Goal: Task Accomplishment & Management: Complete application form

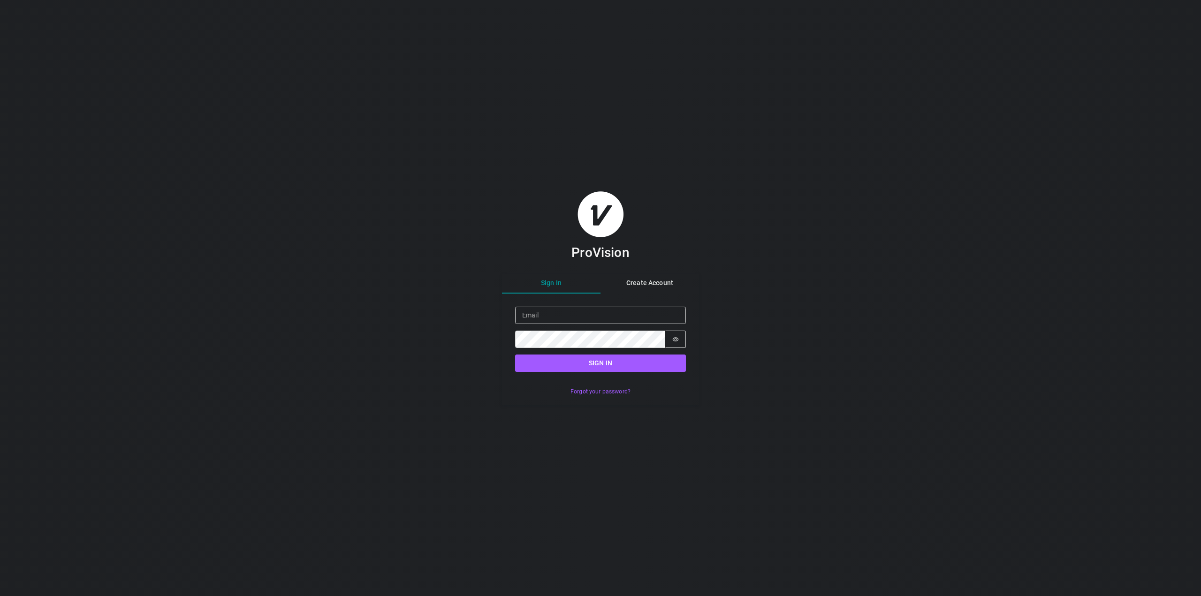
drag, startPoint x: 1021, startPoint y: 275, endPoint x: 847, endPoint y: 288, distance: 174.5
click at [1021, 275] on div "ProVision Sign In Create Account Sign in Email Password Password is hidden Sign…" at bounding box center [600, 298] width 1201 height 596
click at [566, 318] on input "Email" at bounding box center [600, 315] width 171 height 17
paste input "[PERSON_NAME][EMAIL_ADDRESS][DOMAIN_NAME]"
type input "[PERSON_NAME][EMAIL_ADDRESS][DOMAIN_NAME]"
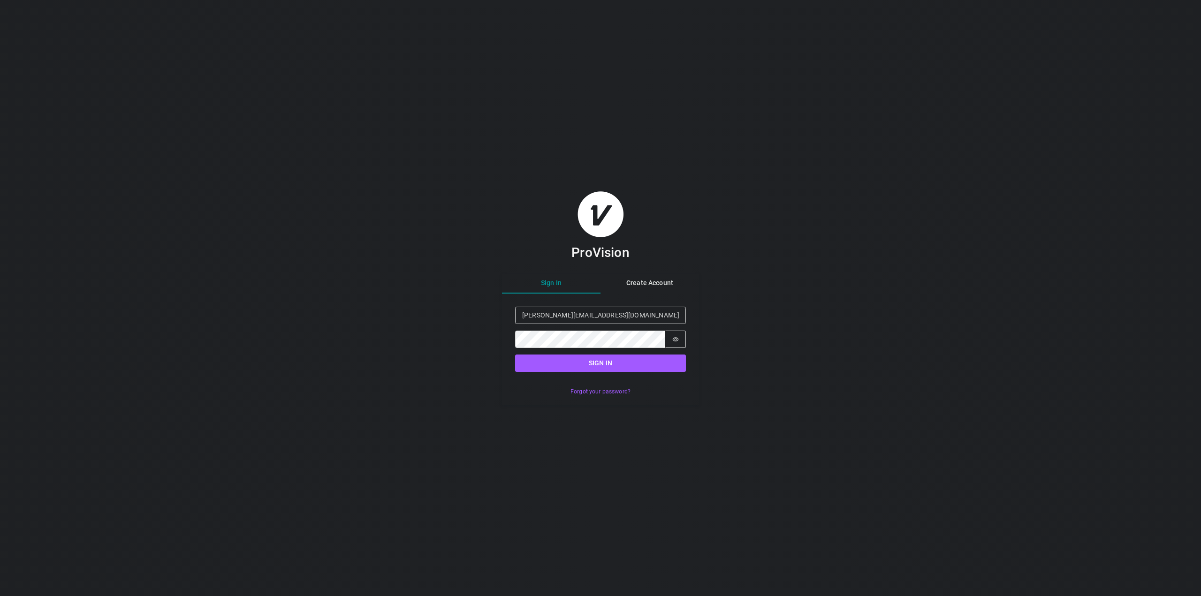
drag, startPoint x: 1086, startPoint y: 313, endPoint x: 709, endPoint y: 335, distance: 377.5
click at [1084, 312] on div "ProVision Sign In Create Account Sign in Email [PERSON_NAME][EMAIL_ADDRESS][DOM…" at bounding box center [600, 298] width 1201 height 596
click at [597, 366] on button "Sign in" at bounding box center [600, 363] width 171 height 17
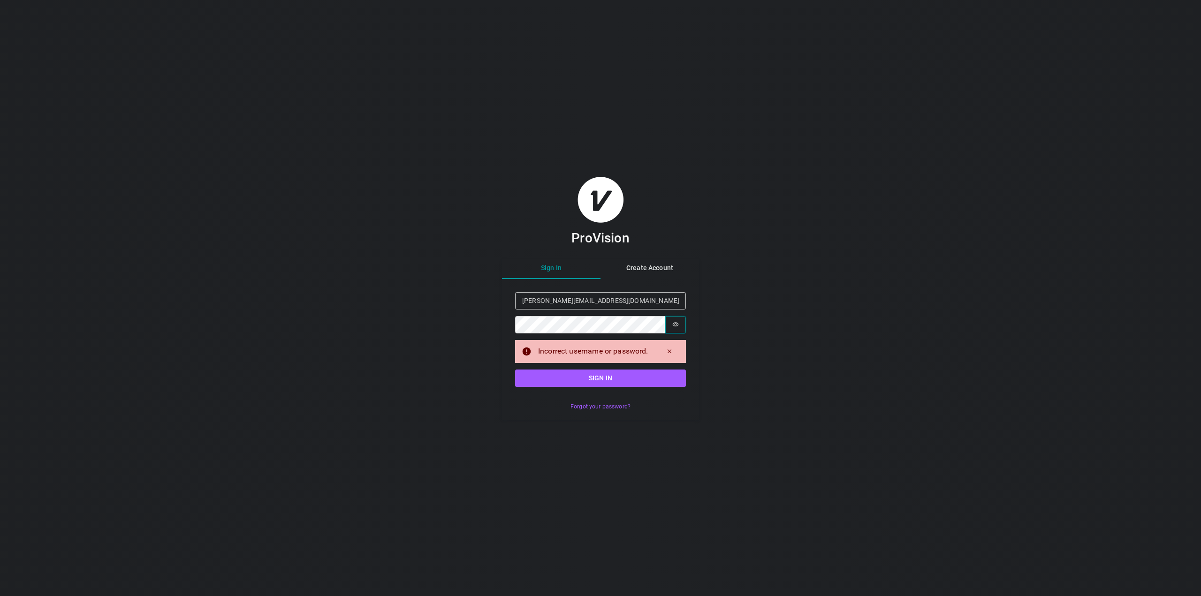
click at [678, 323] on icon "Show password" at bounding box center [675, 324] width 7 height 7
click at [599, 377] on button "Sign in" at bounding box center [600, 378] width 171 height 17
click at [633, 266] on button "Create Account" at bounding box center [650, 269] width 99 height 21
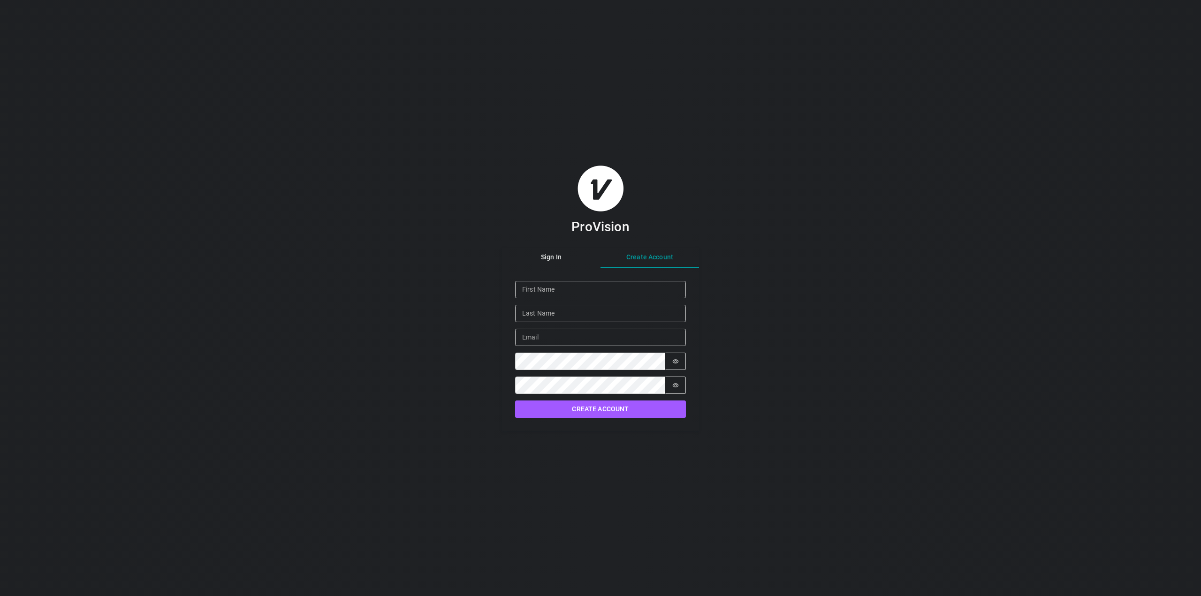
click at [540, 51] on div "ProVision Sign In Create Account Given Name Family Name Email Password Password…" at bounding box center [600, 298] width 1201 height 596
click at [555, 257] on div "ProVision Sign In Create Account Given Name Family Name Email Password Password…" at bounding box center [600, 298] width 197 height 266
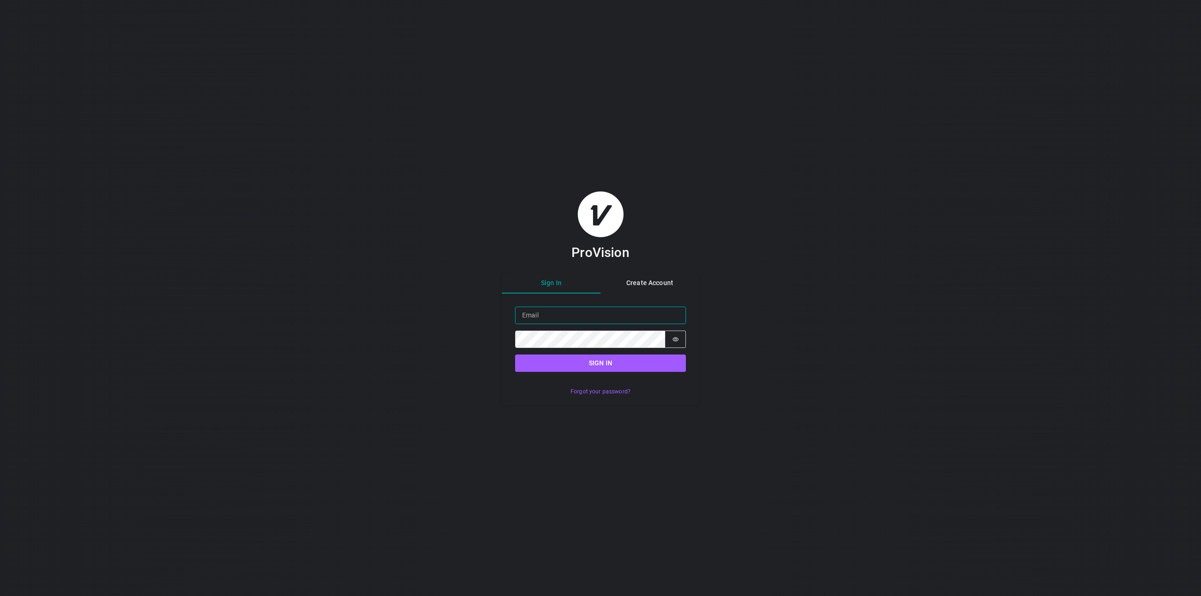
click at [549, 314] on input "Email" at bounding box center [600, 315] width 171 height 17
type input "[PERSON_NAME][EMAIL_ADDRESS][DOMAIN_NAME]"
click at [679, 338] on icon "Show password" at bounding box center [675, 339] width 7 height 7
click at [632, 364] on button "Sign in" at bounding box center [600, 363] width 171 height 17
